Goal: Transaction & Acquisition: Register for event/course

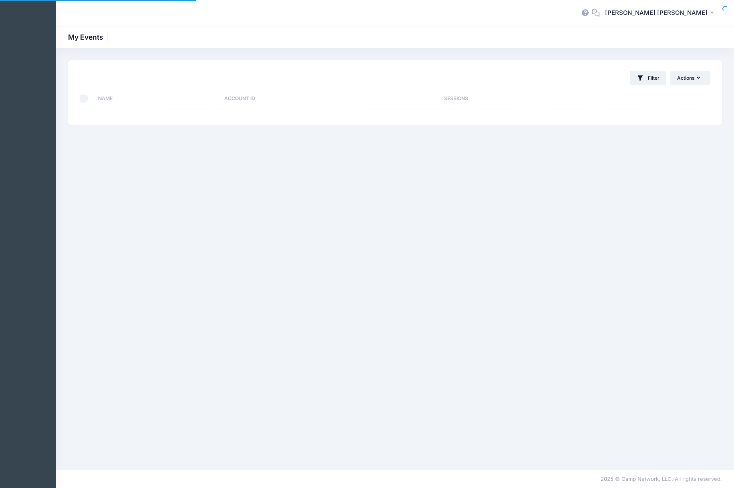
select select "10"
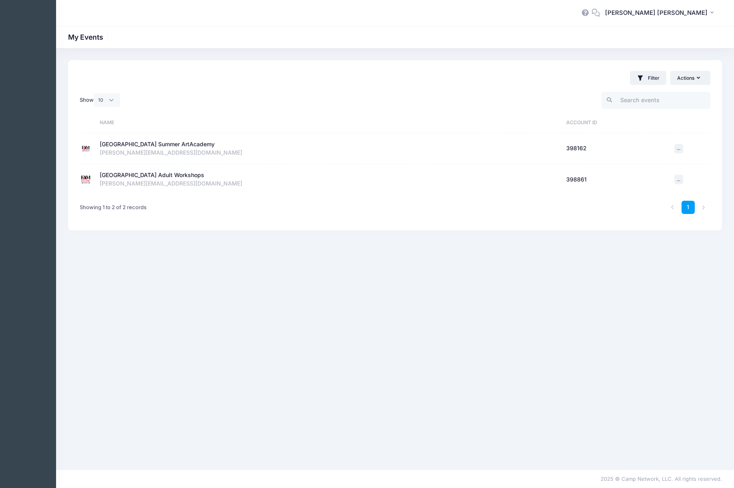
click at [139, 175] on div "[GEOGRAPHIC_DATA] Adult Workshops" at bounding box center [152, 175] width 105 height 8
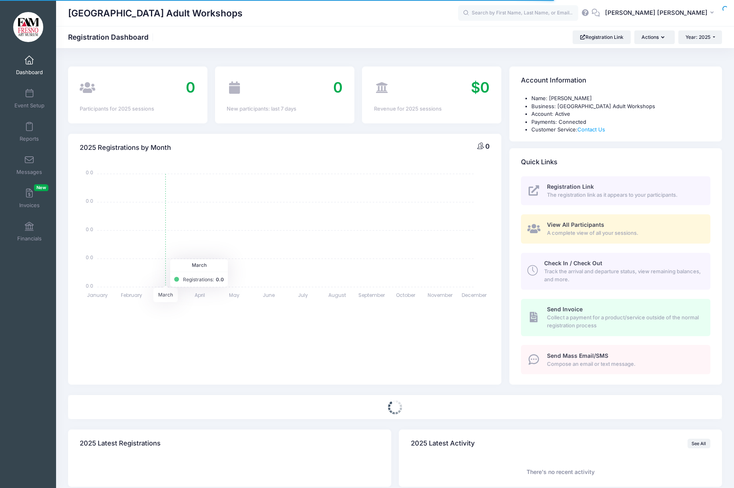
select select
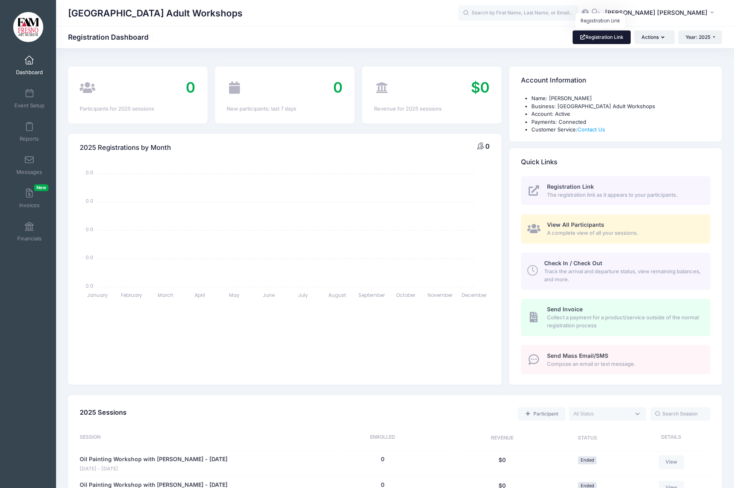
click at [600, 36] on link "Registration Link" at bounding box center [602, 37] width 58 height 14
